Goal: Information Seeking & Learning: Learn about a topic

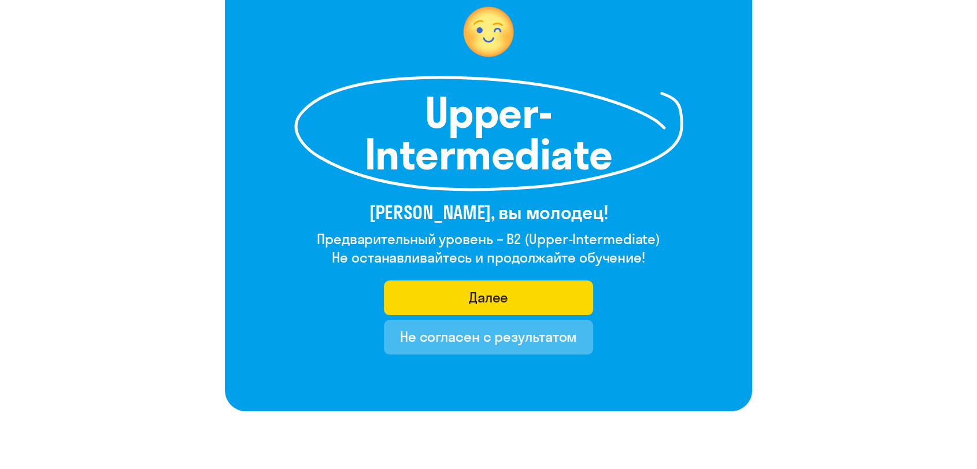
scroll to position [128, 0]
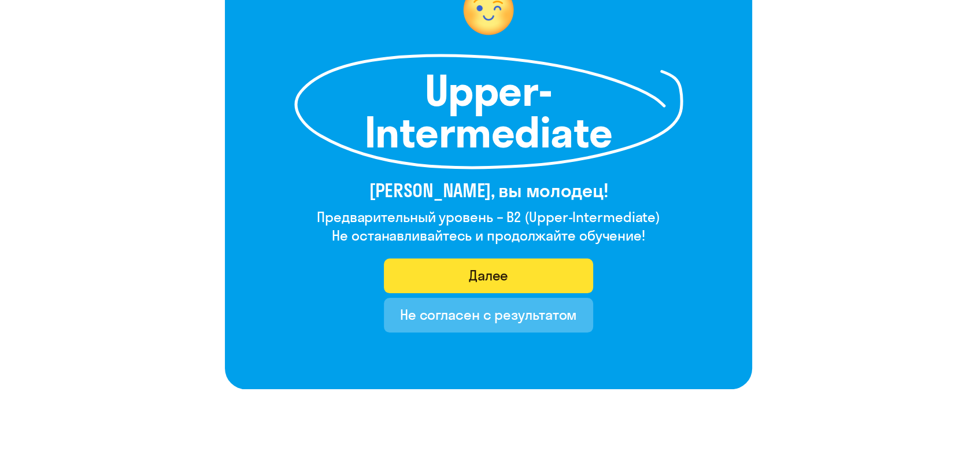
click at [542, 262] on button "Далее" at bounding box center [489, 275] width 210 height 35
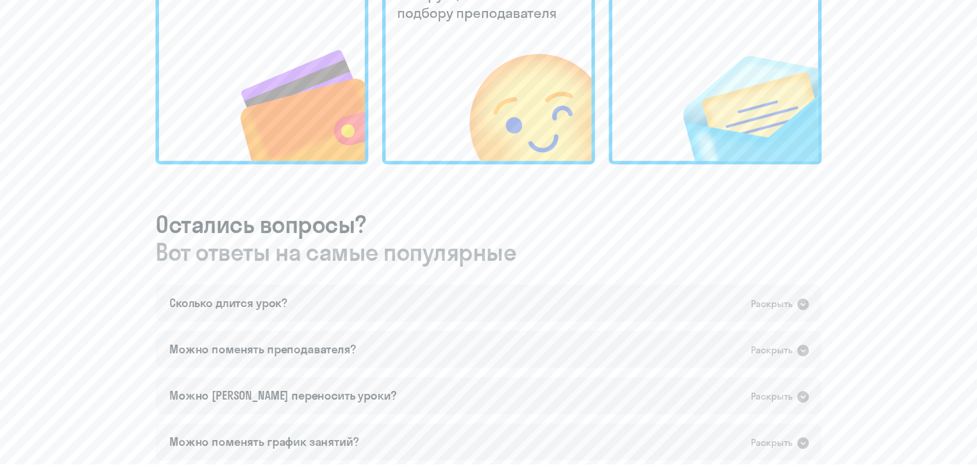
scroll to position [513, 0]
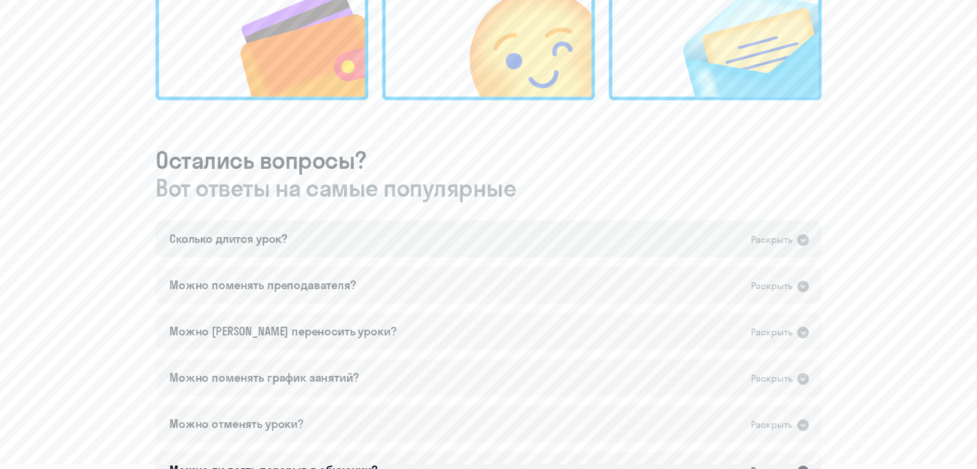
click at [563, 233] on div "Сколько длится урок? Раскрыть" at bounding box center [488, 238] width 666 height 37
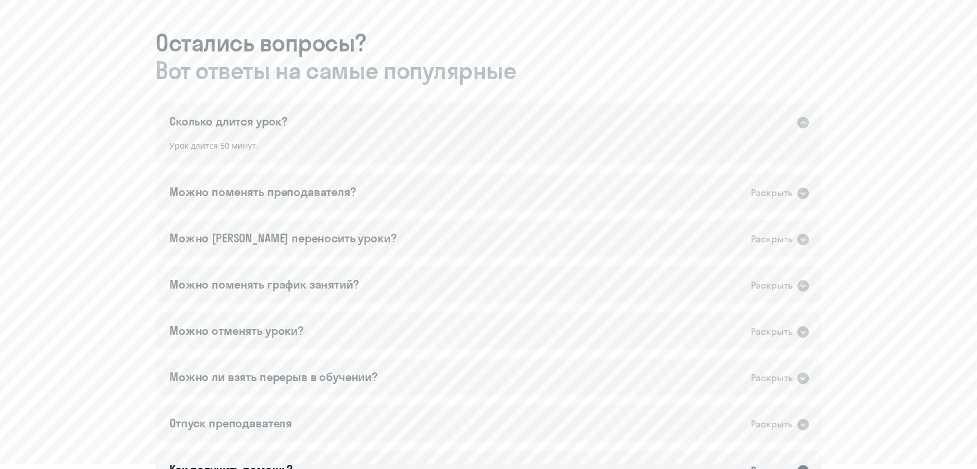
scroll to position [642, 0]
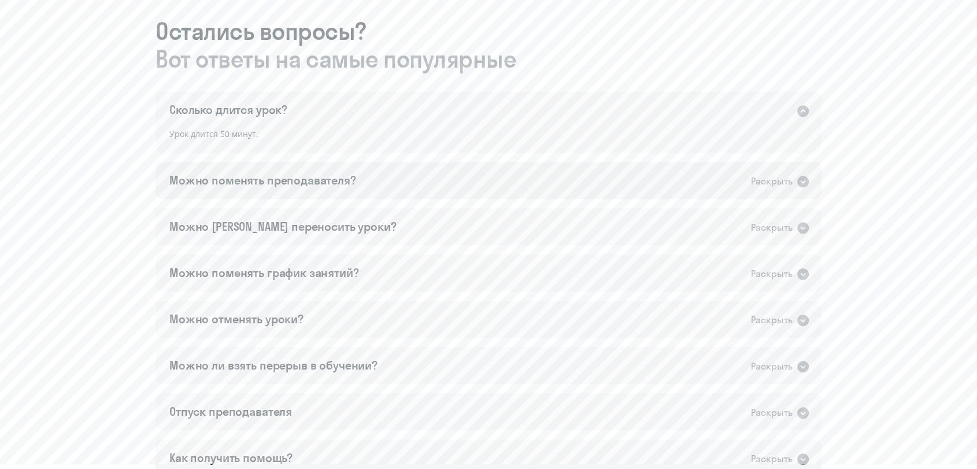
click at [505, 174] on div "Можно поменять преподавателя? Раскрыть" at bounding box center [488, 180] width 666 height 37
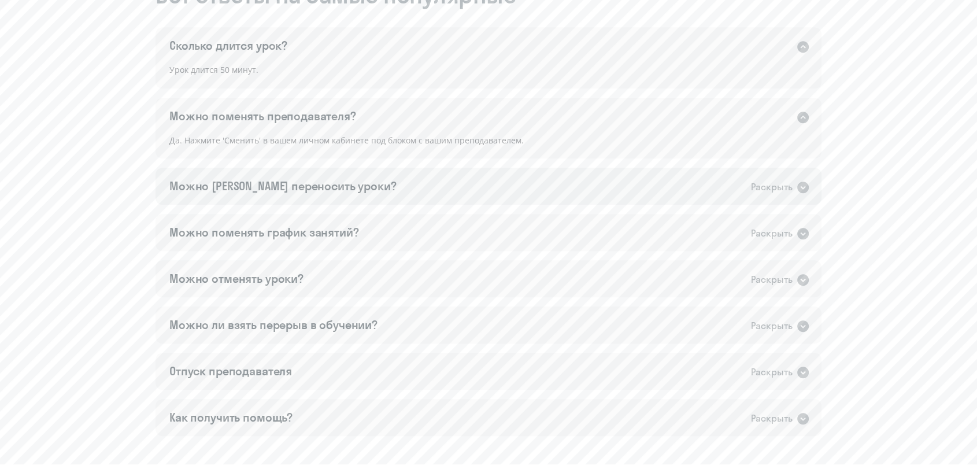
scroll to position [770, 0]
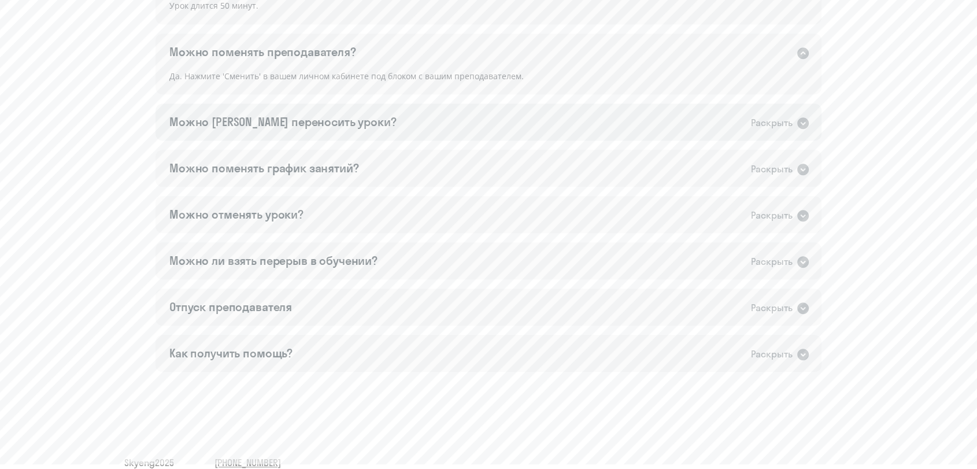
click at [469, 126] on div "Можно [PERSON_NAME] переносить уроки? Раскрыть" at bounding box center [488, 121] width 666 height 37
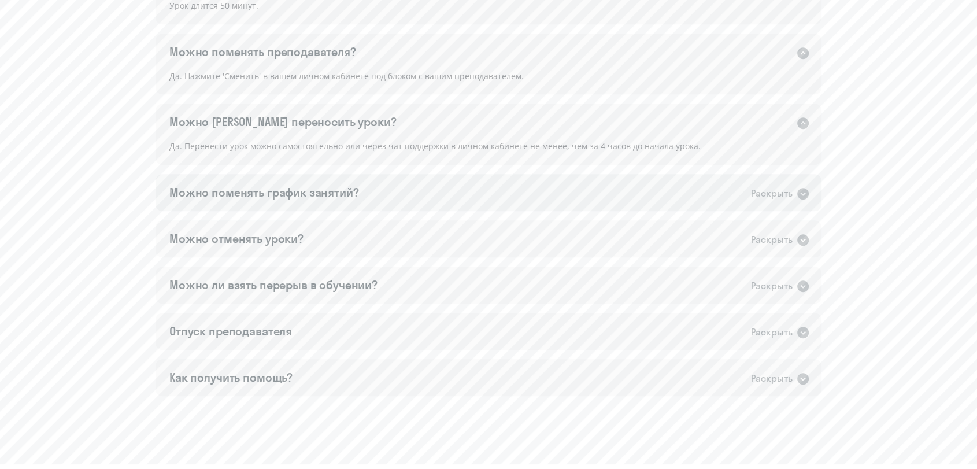
click at [505, 186] on div "Можно поменять график занятий? Раскрыть" at bounding box center [488, 192] width 666 height 37
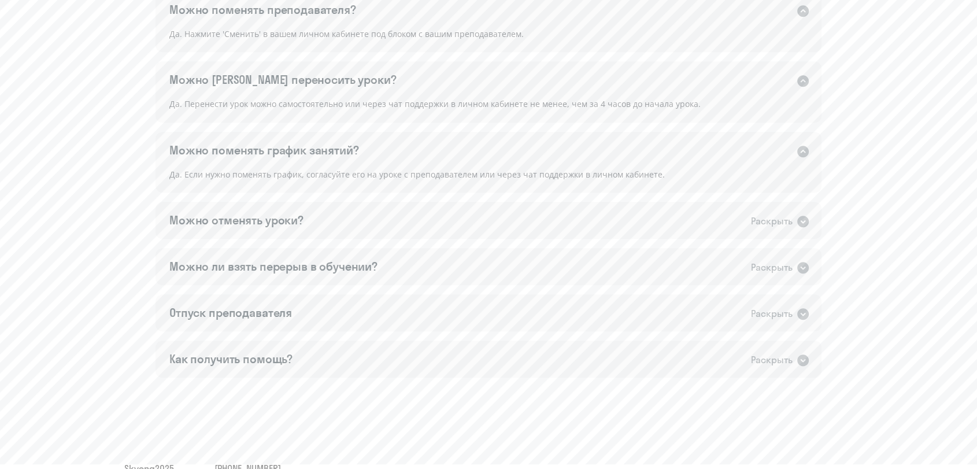
scroll to position [835, 0]
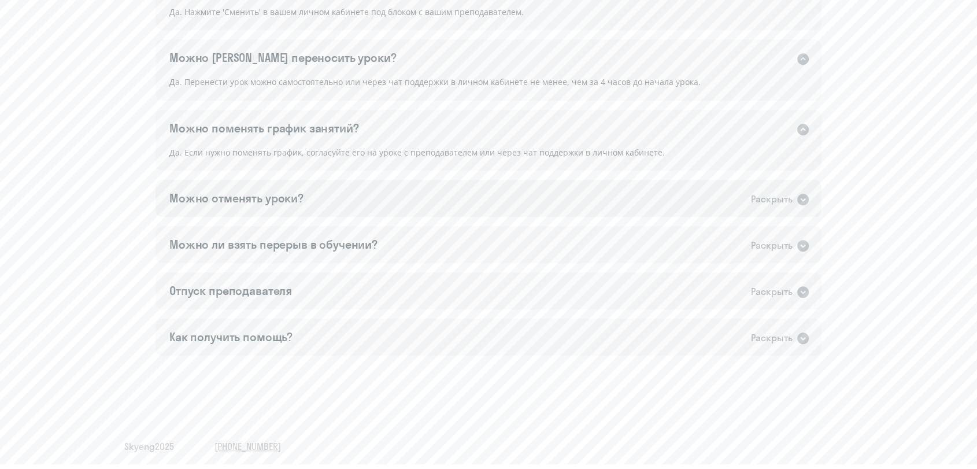
click at [491, 199] on div "Можно отменять уроки? Раскрыть" at bounding box center [488, 198] width 666 height 37
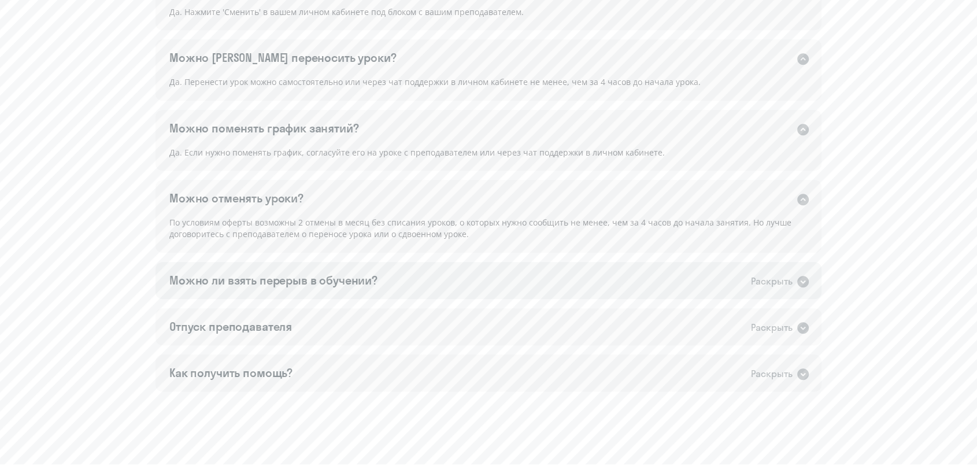
click at [491, 268] on div "Можно ли взять перерыв в обучении? Раскрыть" at bounding box center [488, 280] width 666 height 37
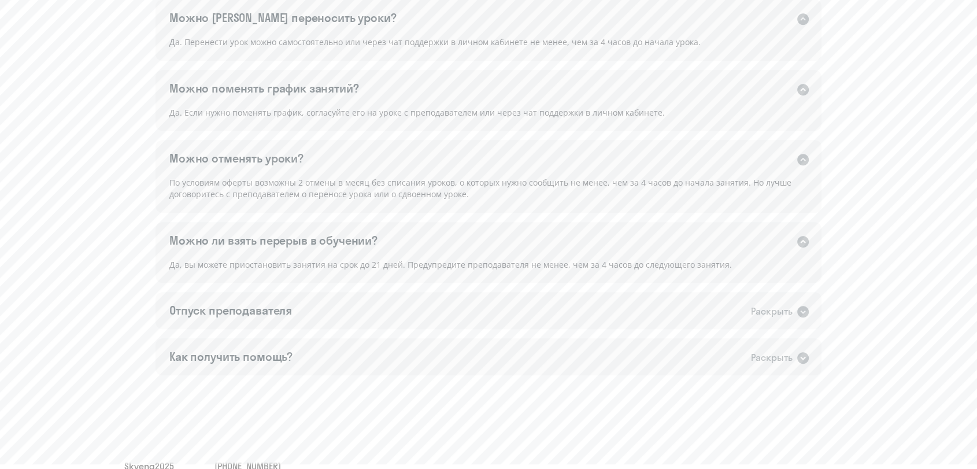
scroll to position [896, 0]
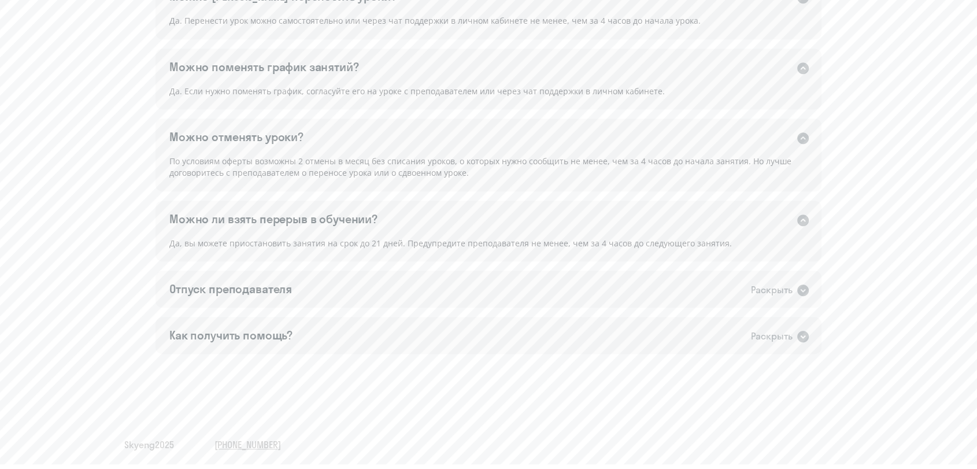
click at [491, 268] on div "Сколько длится урок? Раскрыть Урок длится 50 минут. Можно поменять преподавател…" at bounding box center [488, 96] width 666 height 516
click at [533, 283] on div "Отпуск преподавателя Раскрыть" at bounding box center [488, 288] width 666 height 37
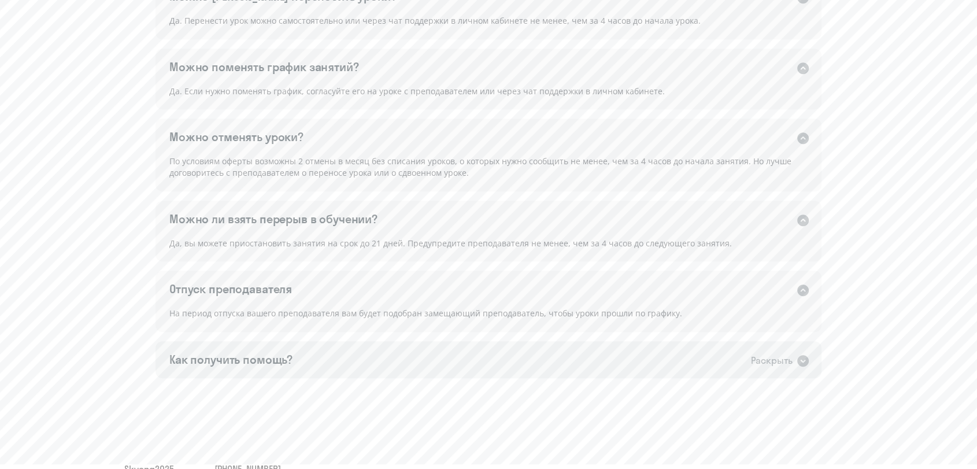
click at [530, 361] on div "Как получить помощь? Раскрыть" at bounding box center [488, 359] width 666 height 37
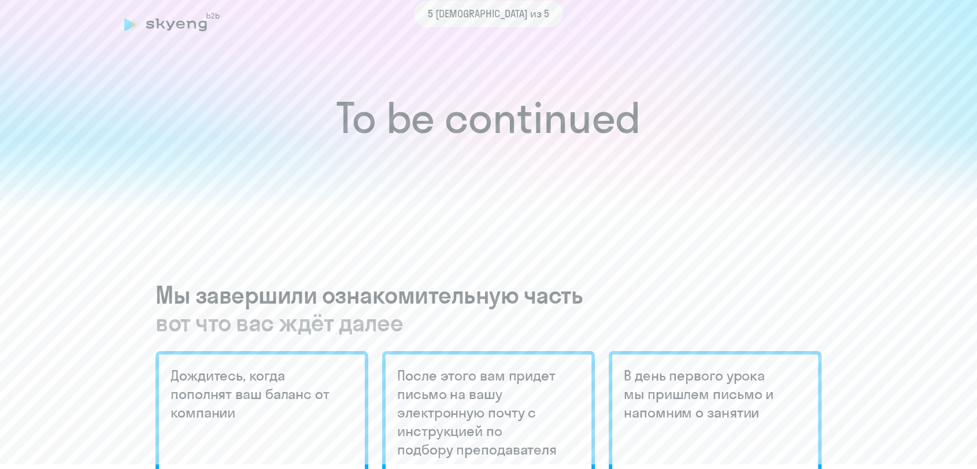
scroll to position [0, 0]
